Goal: Find specific page/section: Locate item on page

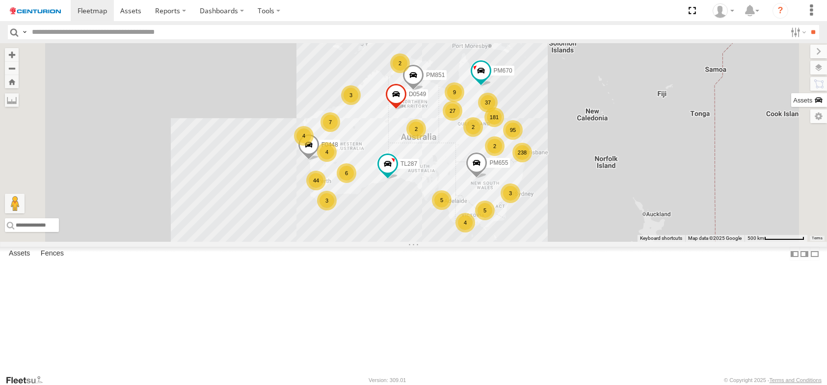
click at [814, 102] on label at bounding box center [809, 100] width 36 height 14
click at [0, 0] on input "text" at bounding box center [0, 0] width 0 height 0
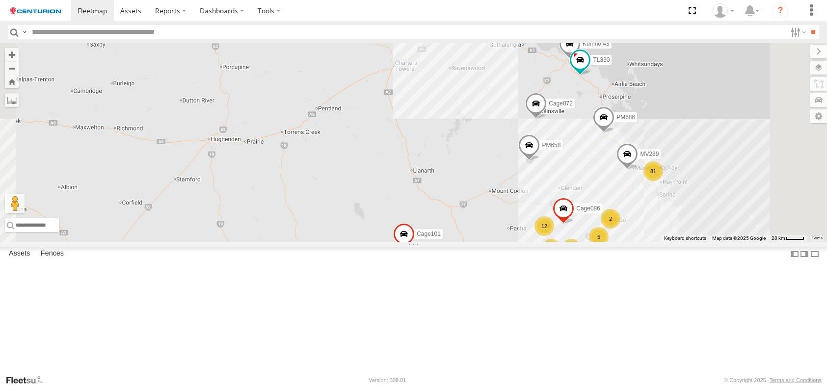
type input "*****"
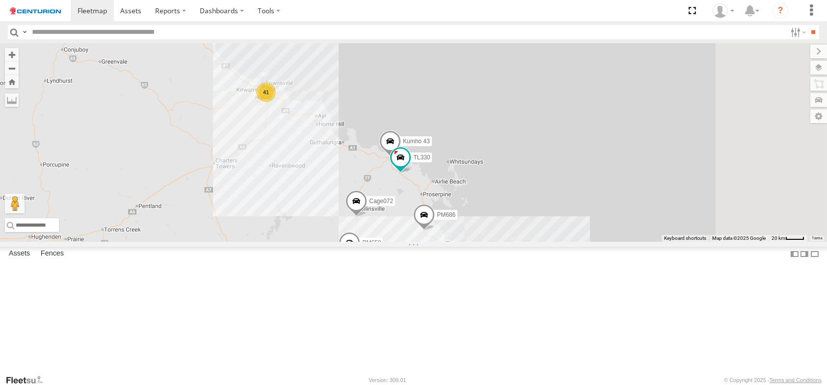
drag, startPoint x: 621, startPoint y: 207, endPoint x: 434, endPoint y: 305, distance: 211.3
click at [434, 242] on div "PM670 TL287 PM655 F0448 D0549 PM851 Cage108 D0457 Cage101 Kumho 43 TL295 12 81 …" at bounding box center [413, 142] width 827 height 199
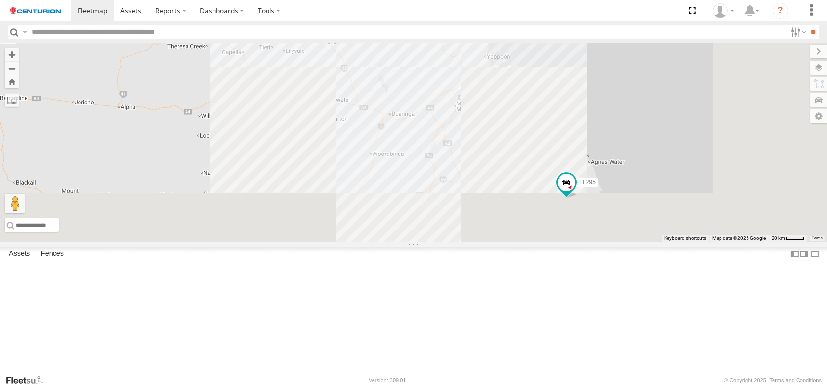
drag, startPoint x: 474, startPoint y: 343, endPoint x: 343, endPoint y: -59, distance: 422.9
click at [343, 0] on html at bounding box center [413, 192] width 827 height 385
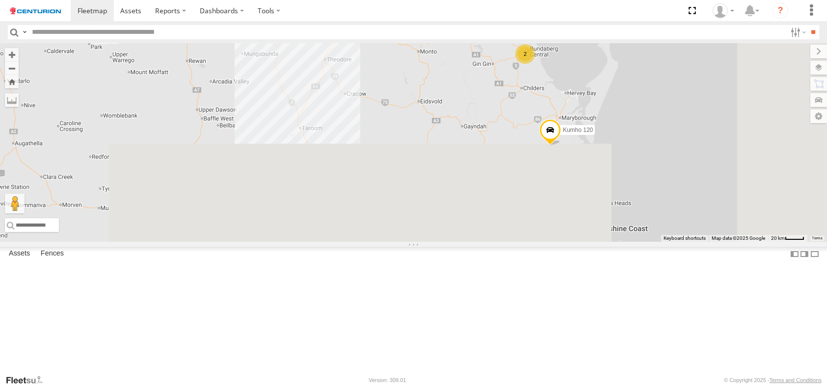
drag, startPoint x: 453, startPoint y: 273, endPoint x: 340, endPoint y: 84, distance: 220.3
click at [340, 84] on div "PM670 TL287 PM655 F0448 D0549 PM851 Cage108 D0457 Cage101 Kumho 43 TL295 12 81 …" at bounding box center [413, 142] width 827 height 199
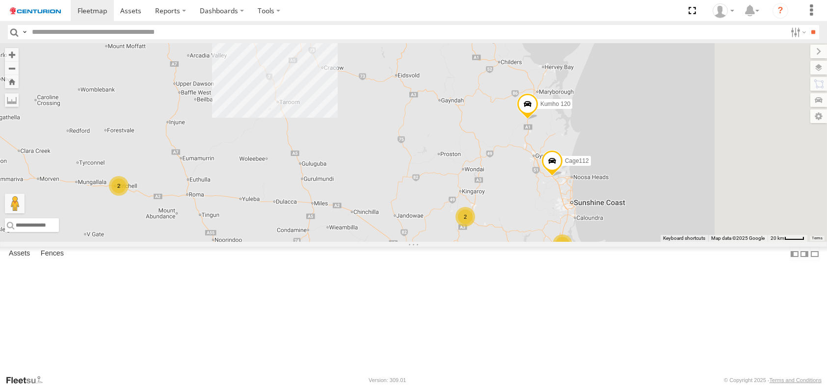
drag, startPoint x: 440, startPoint y: 233, endPoint x: 333, endPoint y: 3, distance: 253.0
click at [333, 3] on body at bounding box center [413, 192] width 827 height 385
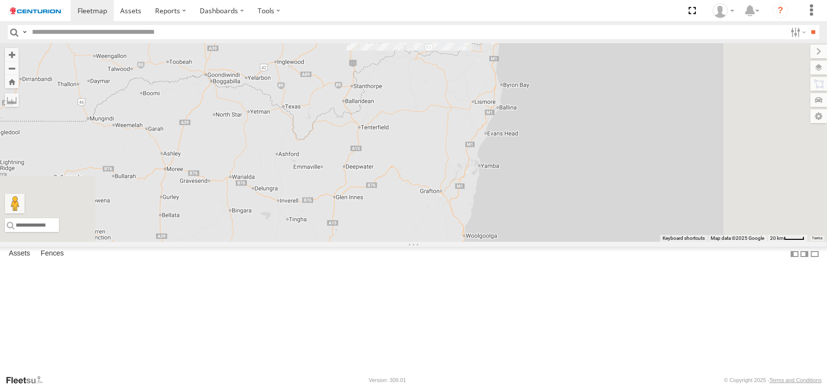
drag, startPoint x: 443, startPoint y: 182, endPoint x: 436, endPoint y: 67, distance: 115.0
click at [437, 70] on div "PM670 TL287 PM655 F0448 D0549 PM851 Cage108 D0457 Cage101 Kumho 43 TL295 12 81 …" at bounding box center [413, 142] width 827 height 199
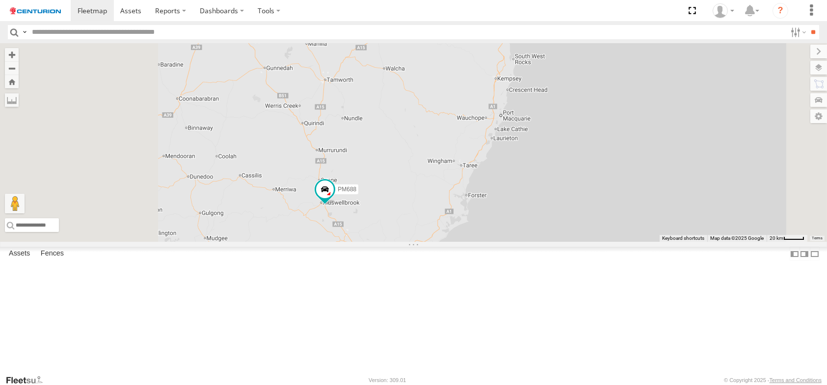
drag, startPoint x: 473, startPoint y: 199, endPoint x: 610, endPoint y: 121, distance: 157.8
click at [610, 121] on div "PM670 TL287 PM655 F0448 D0549 PM851 Cage108 D0457 Cage101 Kumho 43 TL295 12 81 …" at bounding box center [413, 142] width 827 height 199
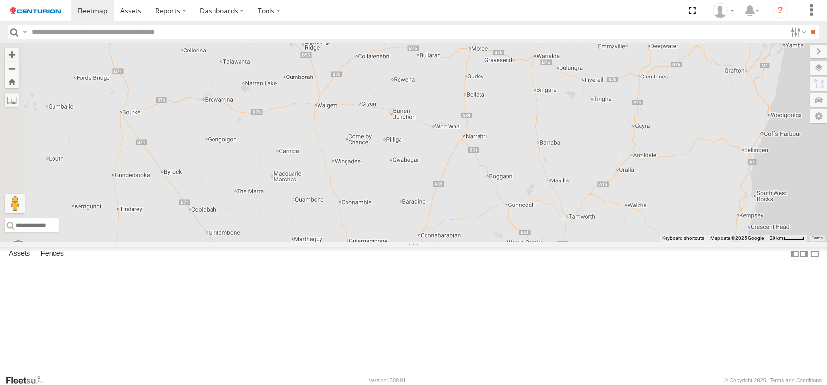
drag, startPoint x: 529, startPoint y: 181, endPoint x: 629, endPoint y: 405, distance: 245.7
click at [629, 385] on html at bounding box center [413, 192] width 827 height 385
drag, startPoint x: 517, startPoint y: 284, endPoint x: 534, endPoint y: 336, distance: 55.2
click at [534, 242] on div "PM670 TL287 PM655 F0448 D0549 PM851 Cage108 D0457 Cage101 Kumho 43 TL295 12 81 …" at bounding box center [413, 142] width 827 height 199
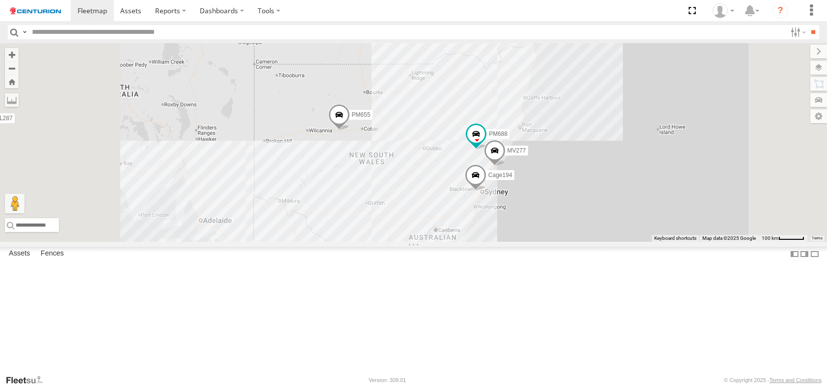
drag, startPoint x: 492, startPoint y: 296, endPoint x: 498, endPoint y: 139, distance: 157.1
click at [498, 139] on div "PM670 TL287 PM655 F0448 D0549 PM851 Cage108 D0457 Cage101 Kumho 43 TL295 TL330 …" at bounding box center [413, 142] width 827 height 199
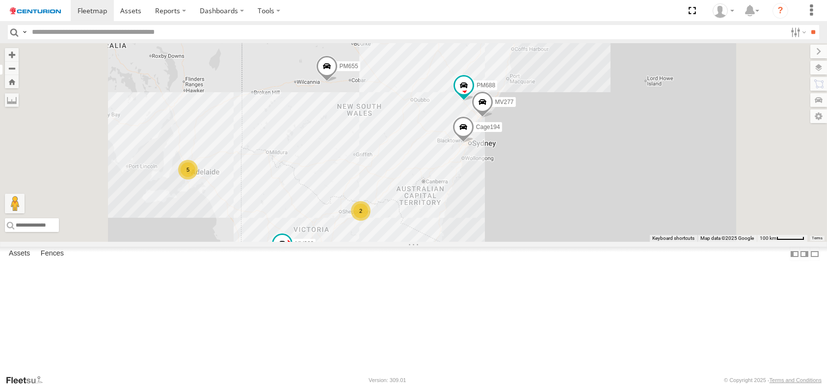
click at [370, 221] on div "2" at bounding box center [361, 211] width 20 height 20
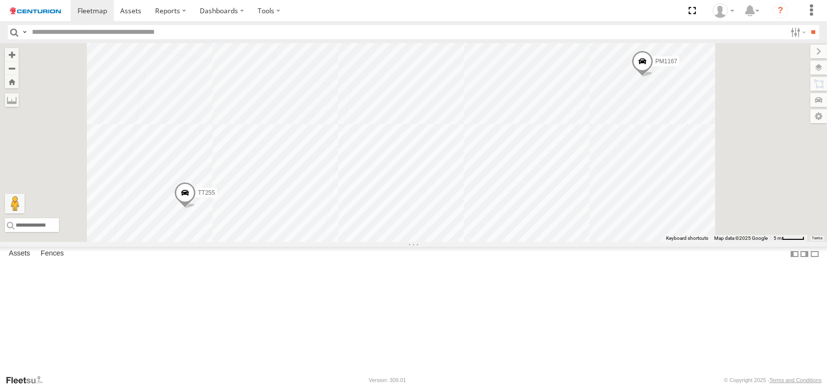
click at [497, 242] on div "PM670 TL287 PM655 F0448 D0549 PM851 Cage108 D0457 Cage101 Kumho 43 TL295 TL330 …" at bounding box center [413, 142] width 827 height 199
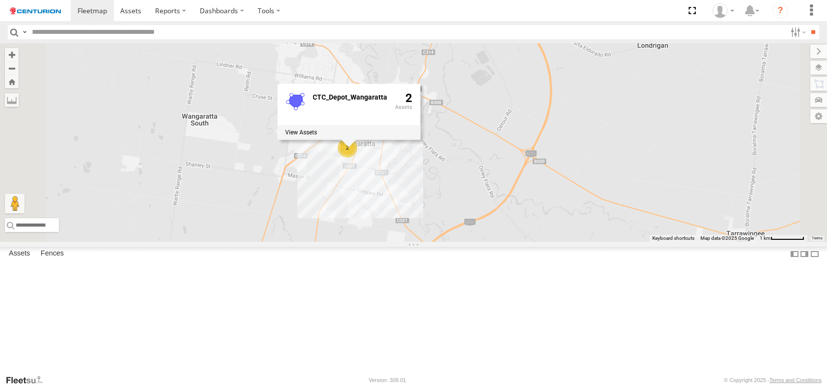
click at [540, 213] on div "PM670 TL287 PM655 F0448 D0549 PM851 Cage108 D0457 Cage101 Kumho 43 TL295 TL330 …" at bounding box center [413, 142] width 827 height 199
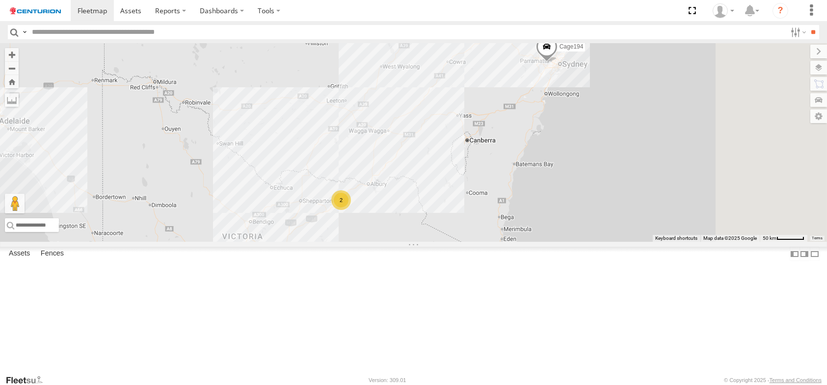
drag, startPoint x: 499, startPoint y: 171, endPoint x: 403, endPoint y: 276, distance: 142.0
click at [403, 242] on div "PM670 TL287 PM655 F0448 D0549 PM851 Cage108 D0457 Cage101 Kumho 43 TL295 TL330 …" at bounding box center [413, 142] width 827 height 199
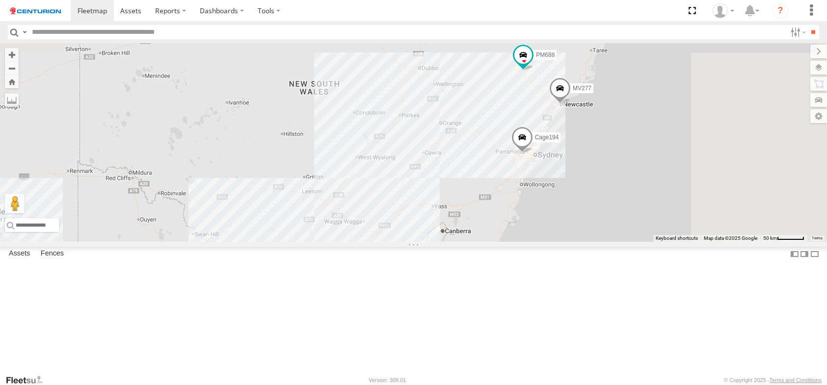
drag, startPoint x: 459, startPoint y: 248, endPoint x: 442, endPoint y: 272, distance: 28.9
click at [447, 242] on div "PM670 TL287 PM655 F0448 D0549 PM851 Cage108 D0457 Cage101 Kumho 43 TL295 TL330 …" at bounding box center [413, 142] width 827 height 199
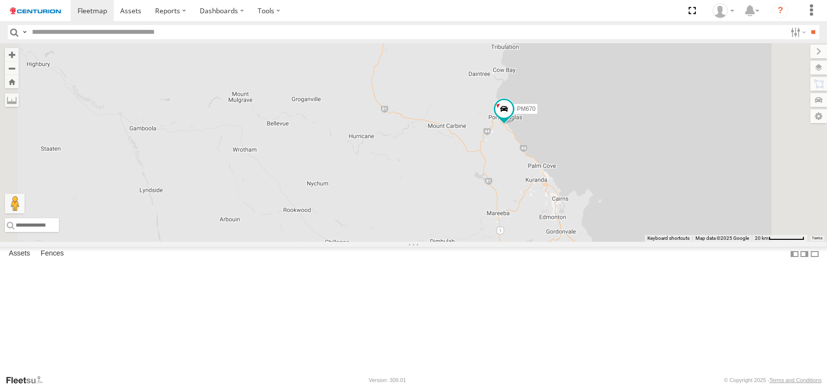
drag, startPoint x: 605, startPoint y: 257, endPoint x: 605, endPoint y: 273, distance: 16.7
click at [605, 242] on div "PM670 TL287 PM655 F0448 D0549 PM851 D0457 Kumho 43" at bounding box center [413, 142] width 827 height 199
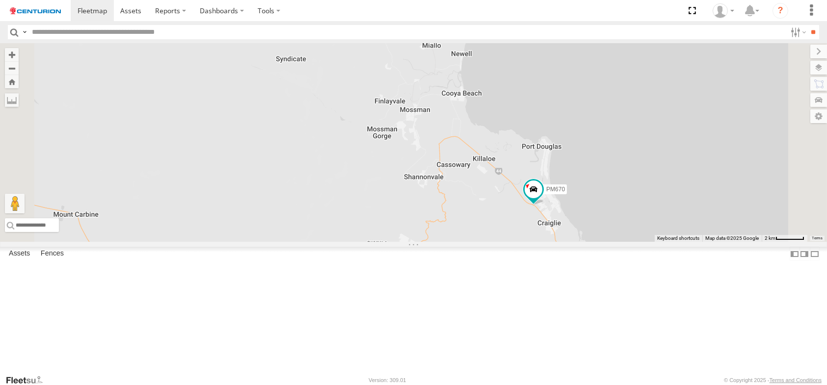
drag, startPoint x: 567, startPoint y: 119, endPoint x: 627, endPoint y: 319, distance: 208.4
click at [627, 242] on div "PM670 TL287 PM655 F0448 D0549 PM851 D0457 Kumho 43" at bounding box center [413, 142] width 827 height 199
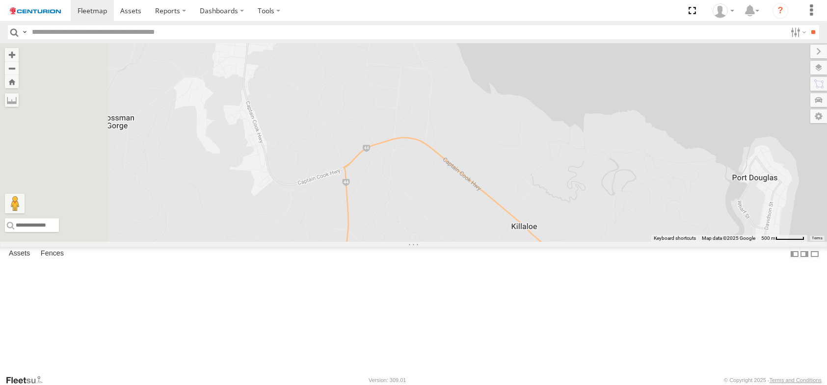
drag, startPoint x: 556, startPoint y: 93, endPoint x: 636, endPoint y: 221, distance: 151.0
click at [636, 221] on div "PM670 TL287 PM655 F0448 D0549 PM851 D0457 Kumho 43" at bounding box center [413, 142] width 827 height 199
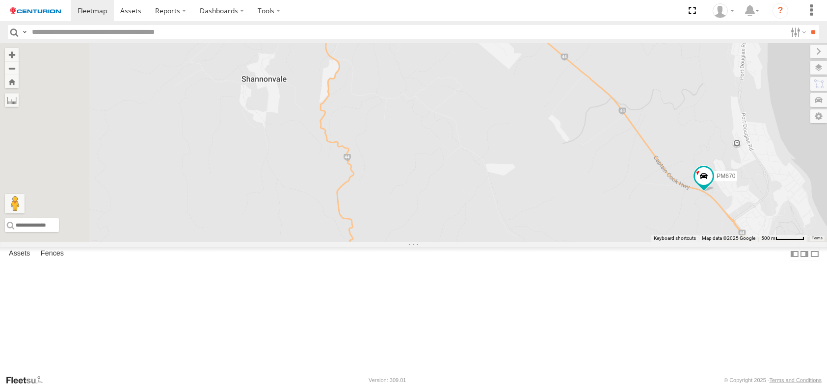
drag, startPoint x: 590, startPoint y: 267, endPoint x: 567, endPoint y: 117, distance: 152.4
click at [567, 117] on div "PM670 TL287 PM655 F0448 D0549 PM851 D0457 Kumho 43" at bounding box center [413, 142] width 827 height 199
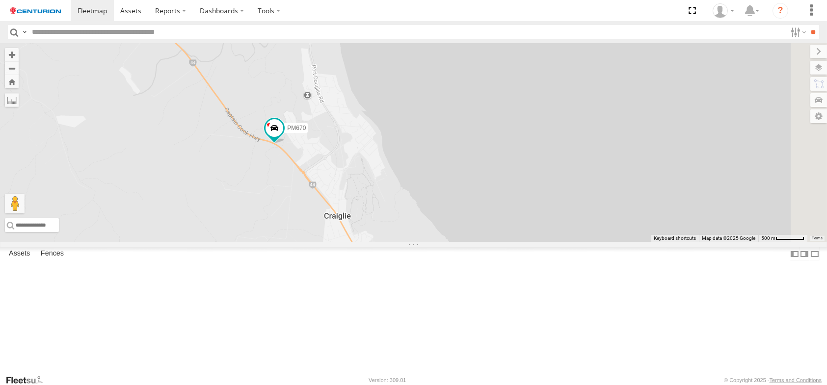
drag, startPoint x: 695, startPoint y: 266, endPoint x: 264, endPoint y: 217, distance: 433.4
click at [264, 217] on div "PM670 TL287 PM655 F0448 D0549 PM851 D0457 Kumho 43" at bounding box center [413, 142] width 827 height 199
